Goal: Task Accomplishment & Management: Use online tool/utility

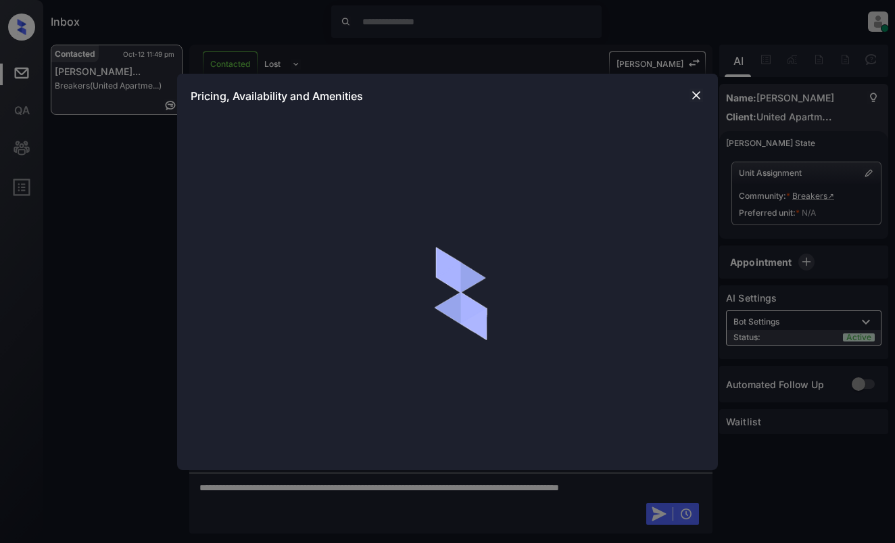
scroll to position [3550, 0]
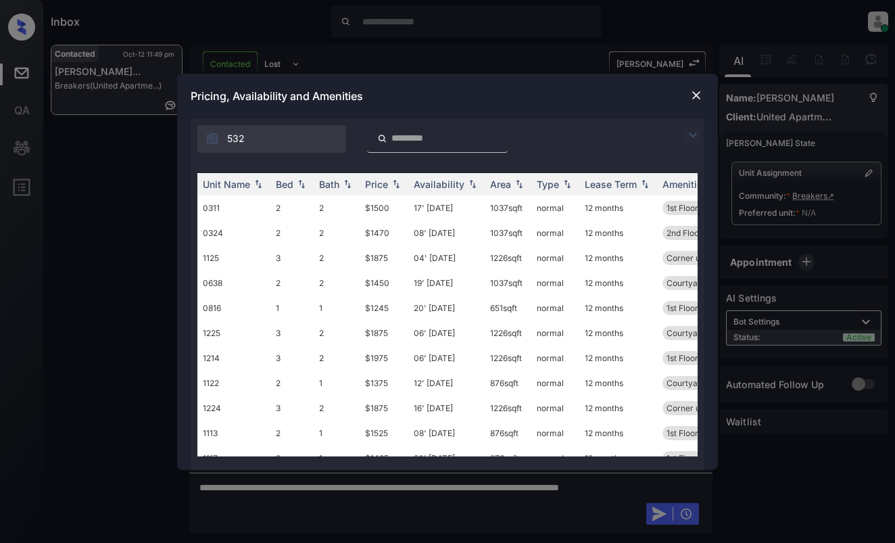
click at [699, 136] on img at bounding box center [693, 135] width 16 height 16
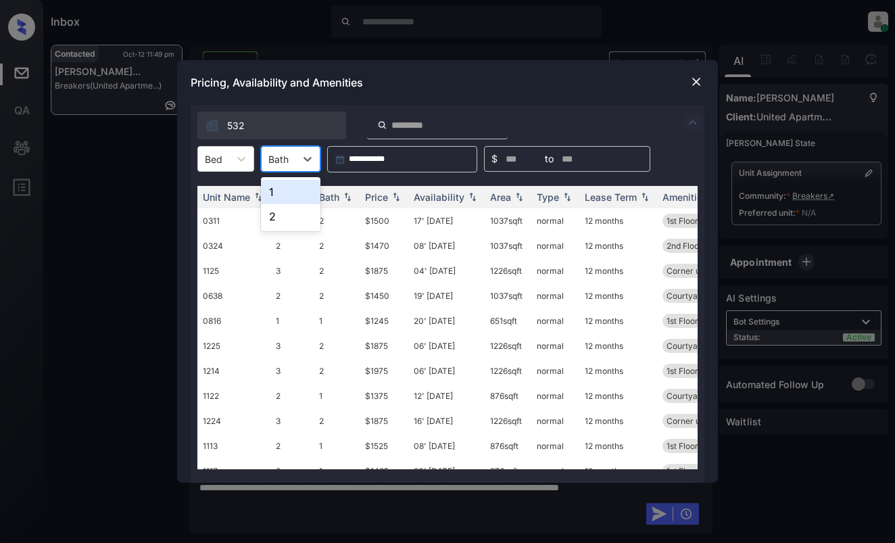
drag, startPoint x: 270, startPoint y: 155, endPoint x: 262, endPoint y: 153, distance: 8.9
click at [262, 153] on div "Bath" at bounding box center [279, 159] width 34 height 20
click at [216, 155] on div at bounding box center [214, 159] width 18 height 14
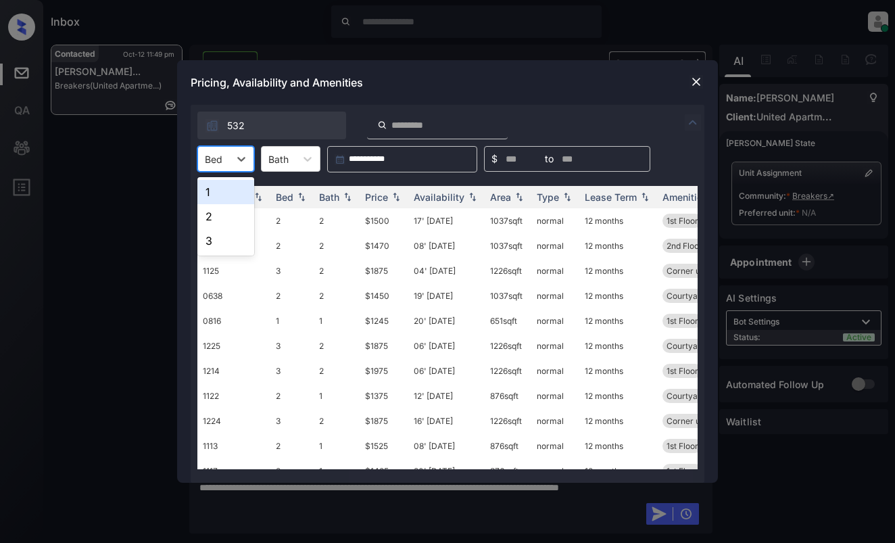
click at [223, 185] on div "1" at bounding box center [225, 192] width 57 height 24
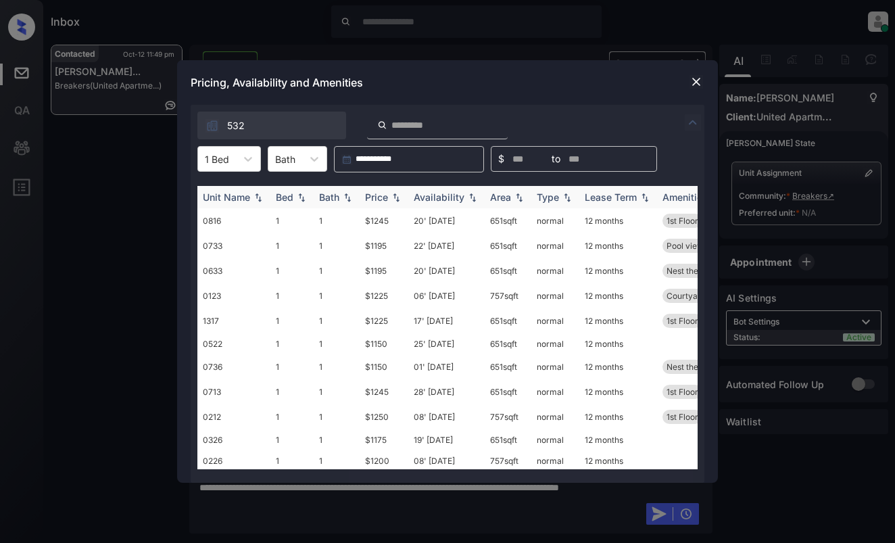
click at [376, 193] on div "Price" at bounding box center [376, 196] width 23 height 11
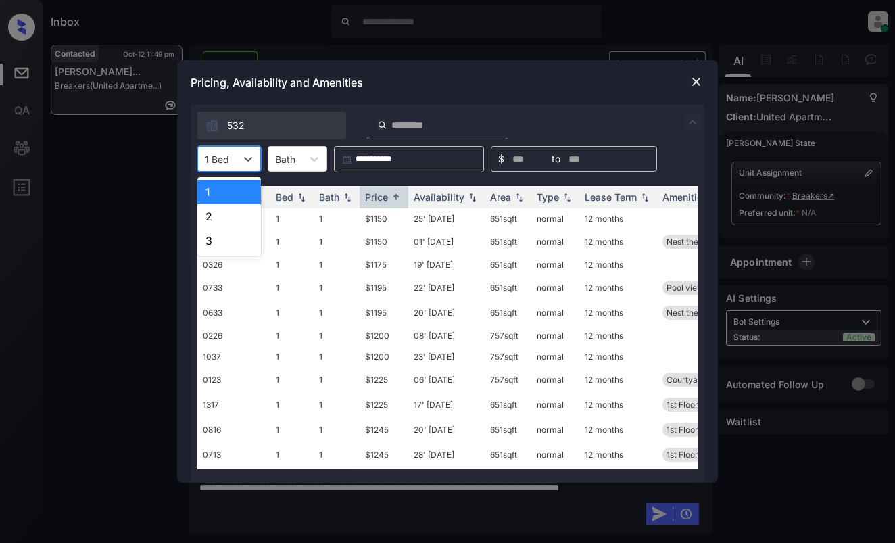
click at [234, 157] on div "1 Bed" at bounding box center [217, 159] width 38 height 20
click at [217, 214] on div "2" at bounding box center [229, 216] width 64 height 24
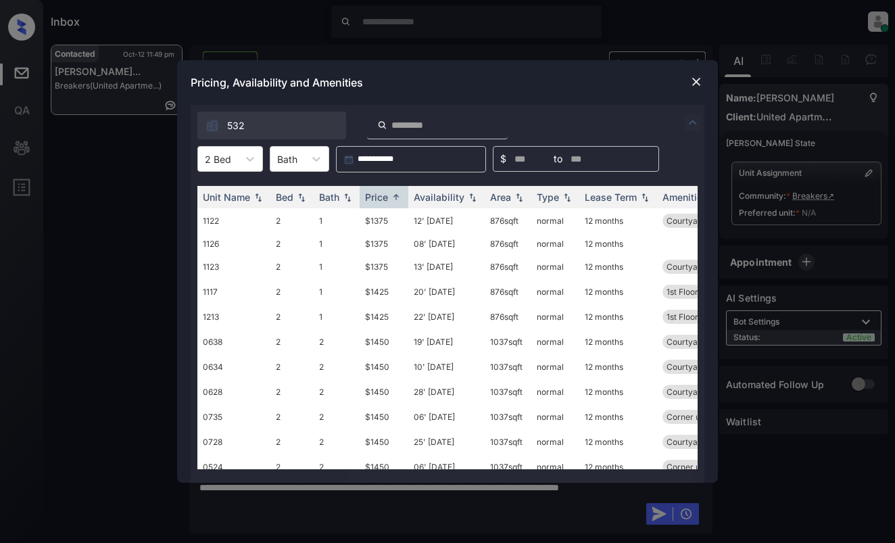
drag, startPoint x: 499, startPoint y: 82, endPoint x: 557, endPoint y: 78, distance: 58.9
click at [499, 82] on div "Pricing, Availability and Amenities" at bounding box center [447, 82] width 541 height 45
click at [693, 78] on img at bounding box center [696, 82] width 14 height 14
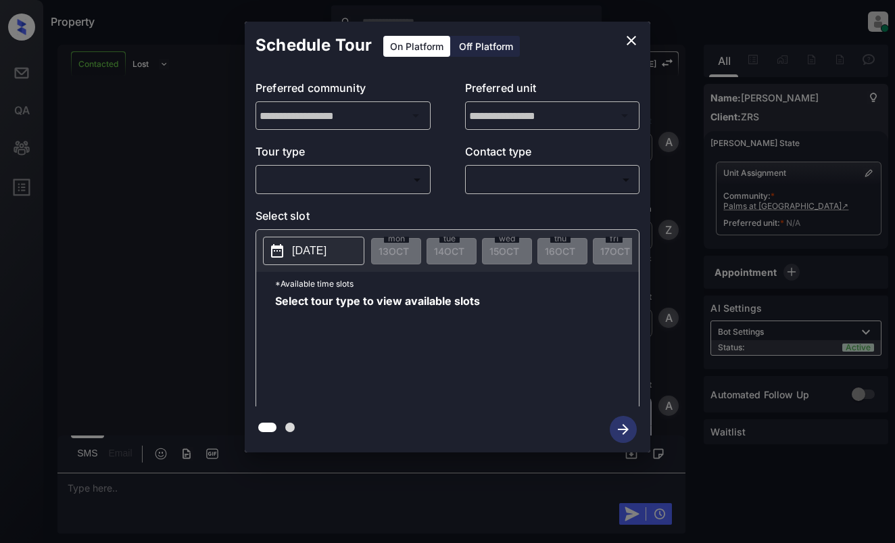
scroll to position [526, 0]
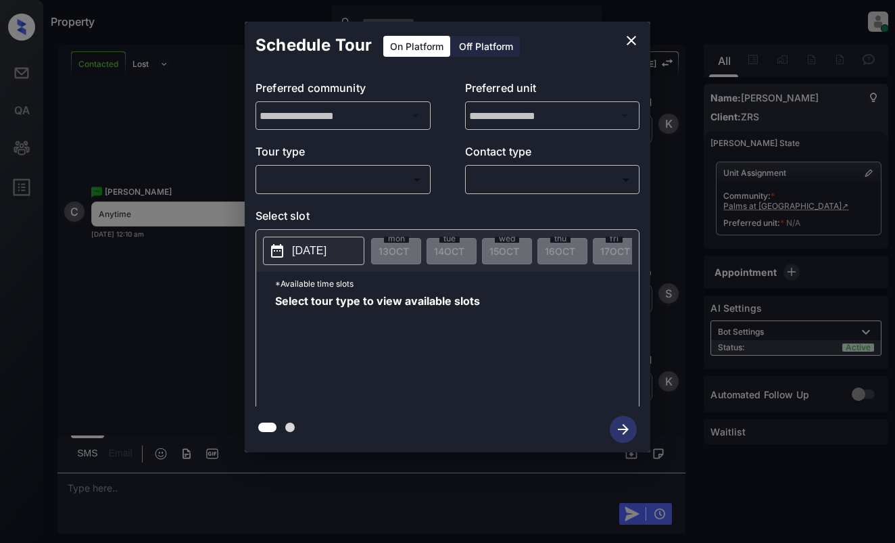
click at [374, 182] on body "Property Dominic Ceralde Online Set yourself offline Set yourself on break Prof…" at bounding box center [447, 271] width 895 height 543
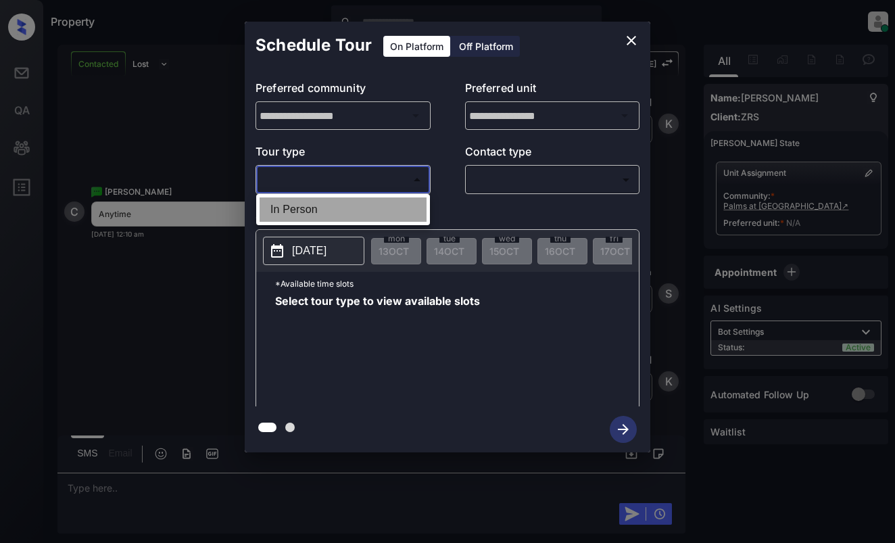
click at [375, 208] on li "In Person" at bounding box center [342, 209] width 167 height 24
type input "********"
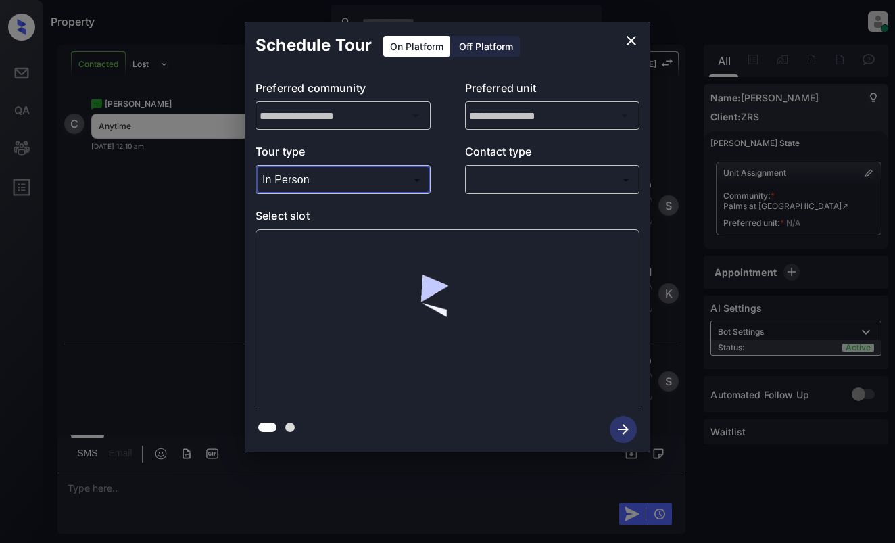
scroll to position [614, 0]
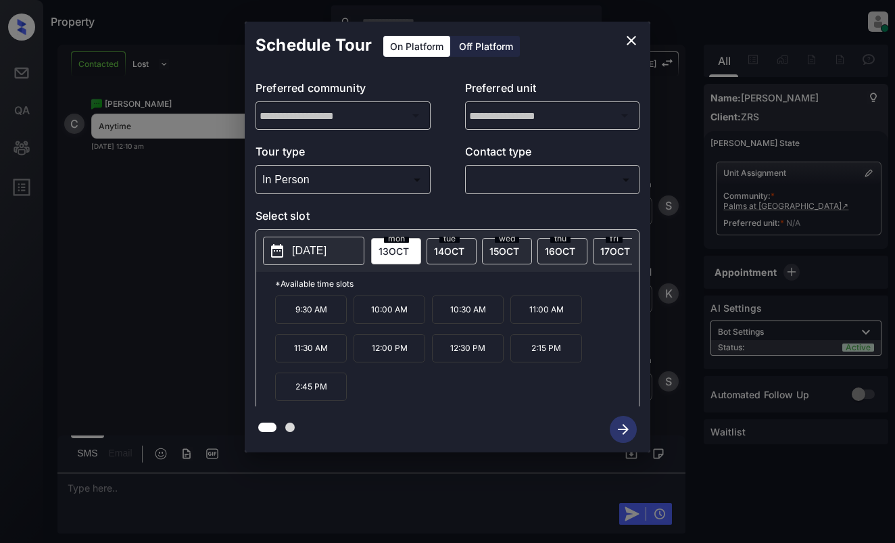
click at [625, 32] on icon "close" at bounding box center [631, 40] width 16 height 16
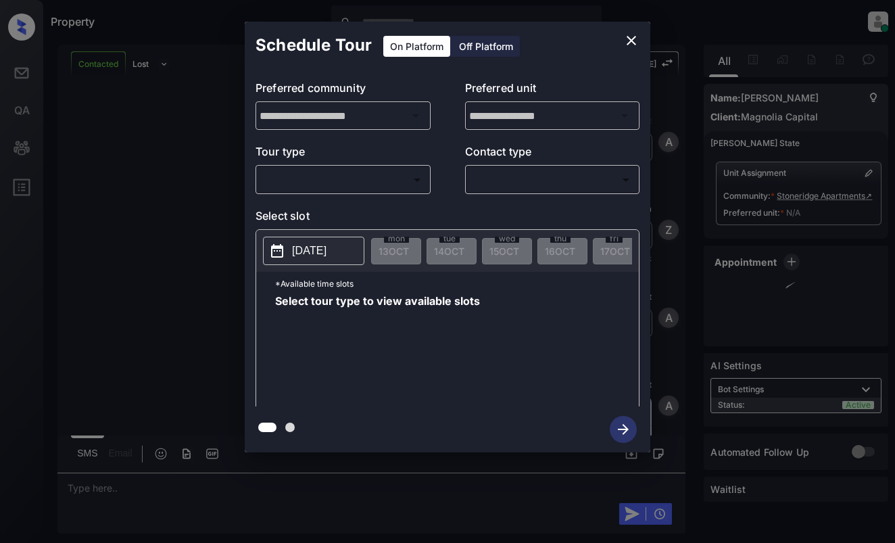
scroll to position [844, 0]
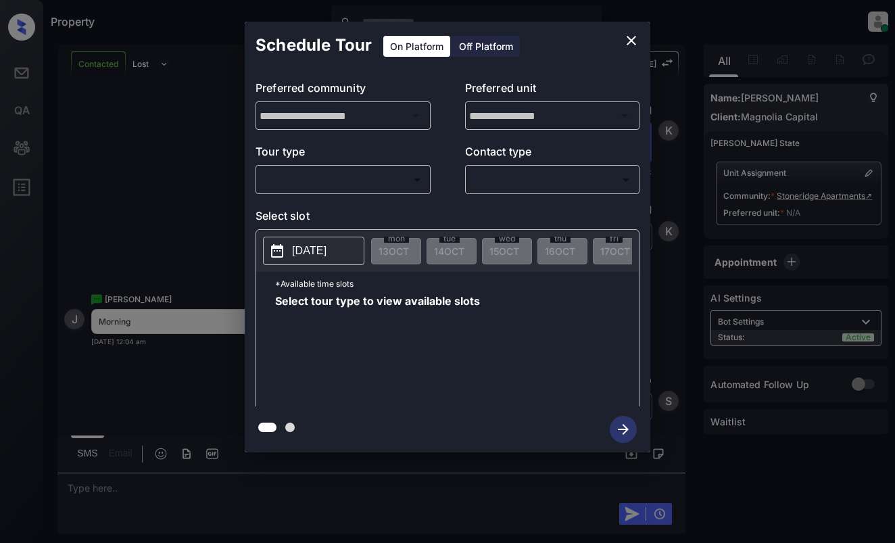
click at [395, 178] on body "Property Dominic Ceralde Online Set yourself offline Set yourself on break Prof…" at bounding box center [447, 271] width 895 height 543
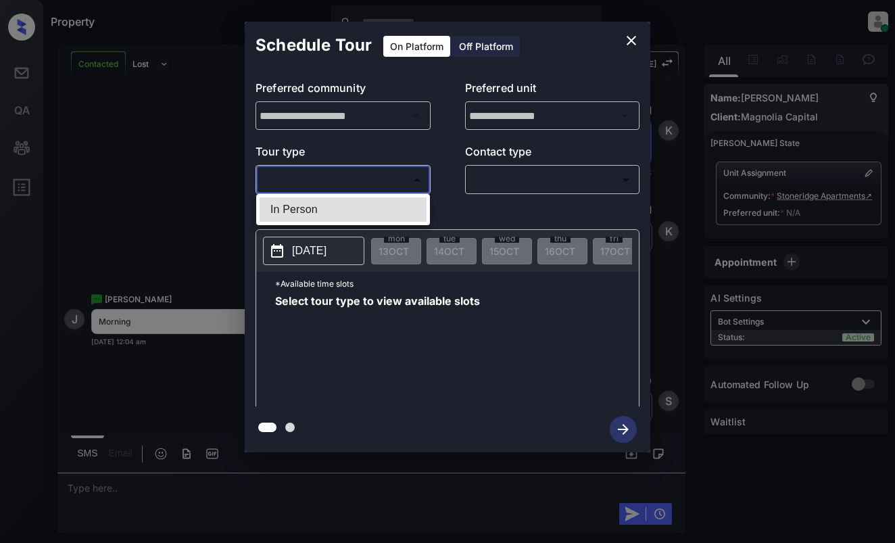
click at [424, 144] on div at bounding box center [447, 271] width 895 height 543
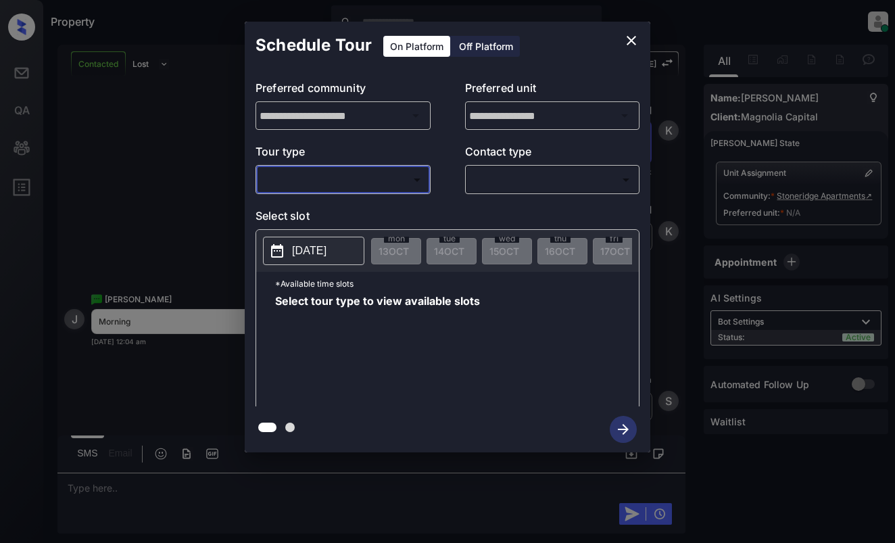
click at [629, 40] on icon "close" at bounding box center [631, 40] width 16 height 16
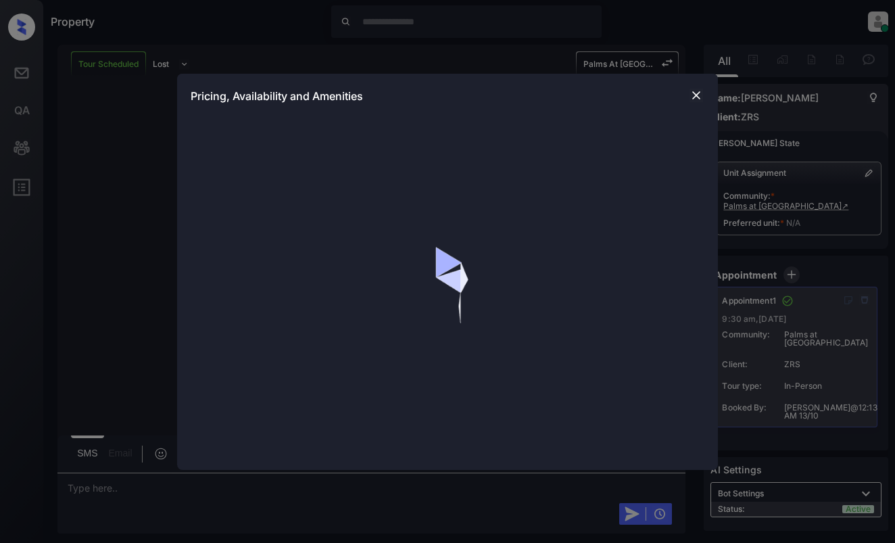
scroll to position [964, 0]
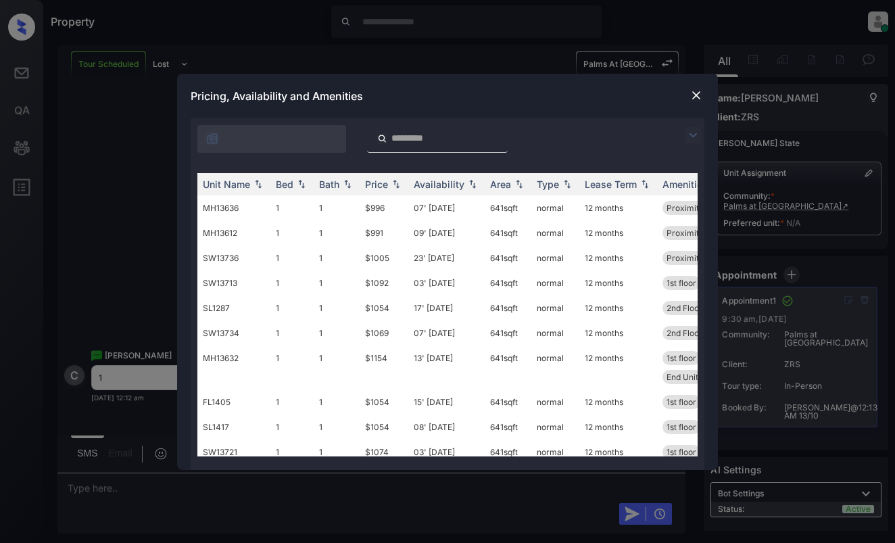
click at [692, 137] on img at bounding box center [693, 135] width 16 height 16
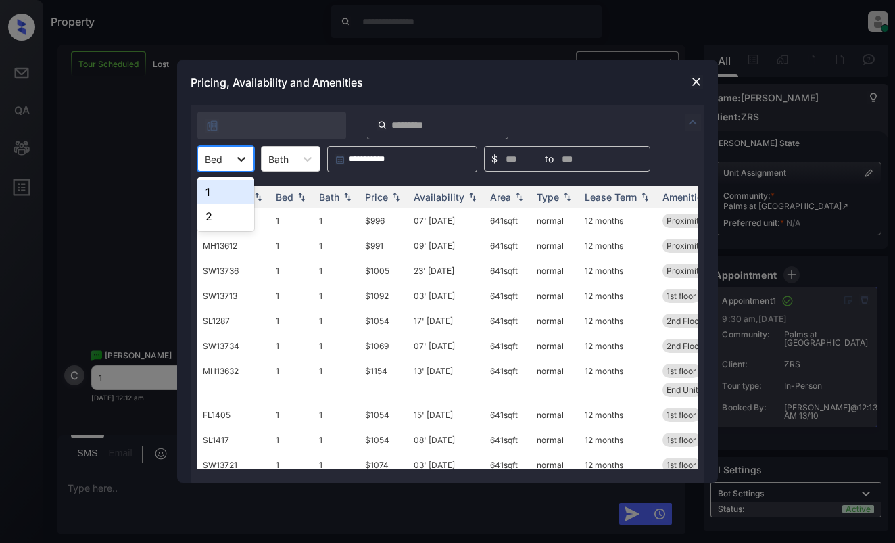
click at [234, 160] on icon at bounding box center [241, 159] width 14 height 14
click at [227, 189] on div "1" at bounding box center [225, 192] width 57 height 24
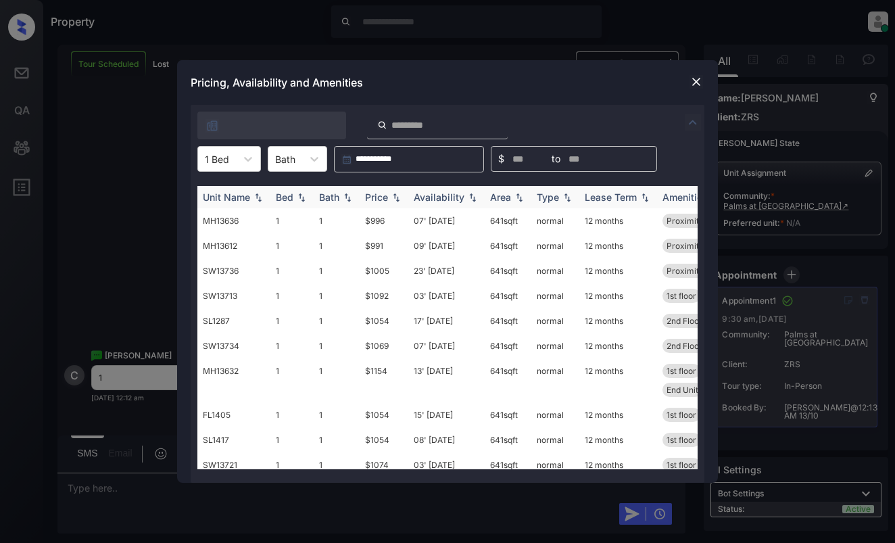
click at [378, 195] on div "Price" at bounding box center [376, 196] width 23 height 11
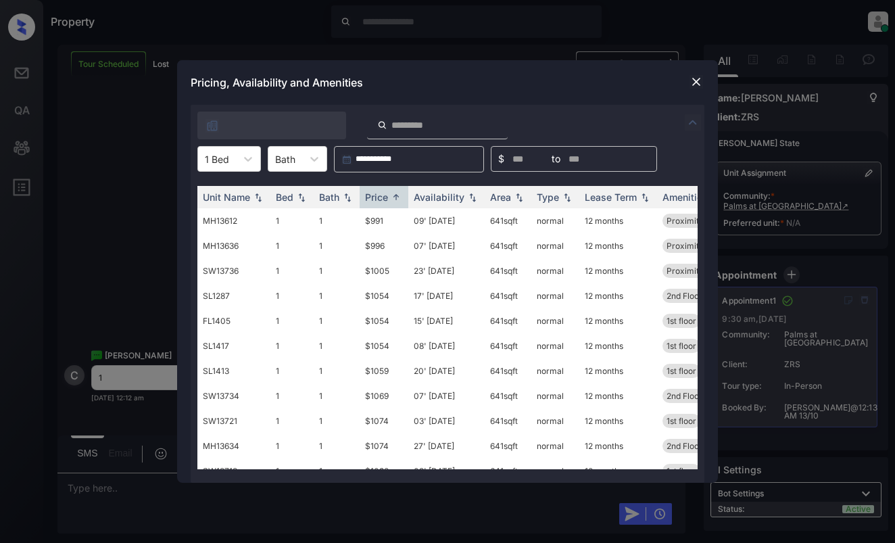
click at [698, 73] on div "Pricing, Availability and Amenities" at bounding box center [447, 82] width 541 height 45
click at [692, 84] on img at bounding box center [696, 82] width 14 height 14
